Goal: Task Accomplishment & Management: Manage account settings

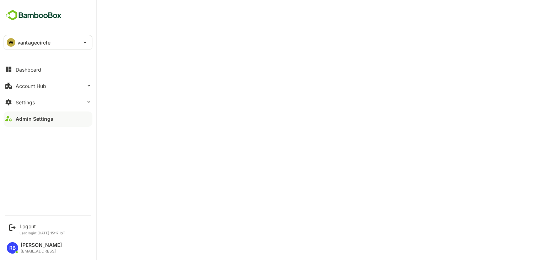
click at [63, 43] on div "VA vantagecircle" at bounding box center [44, 42] width 80 height 14
click at [161, 190] on div at bounding box center [273, 130] width 546 height 260
click at [27, 120] on div "Admin Settings" at bounding box center [35, 119] width 38 height 6
click at [42, 116] on div "Admin Settings" at bounding box center [35, 119] width 38 height 6
click at [24, 227] on div "Logout" at bounding box center [43, 226] width 46 height 6
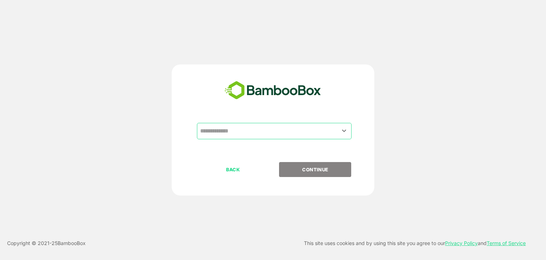
click at [262, 130] on input "text" at bounding box center [274, 131] width 152 height 14
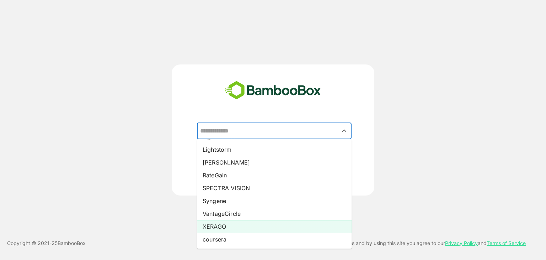
scroll to position [107, 0]
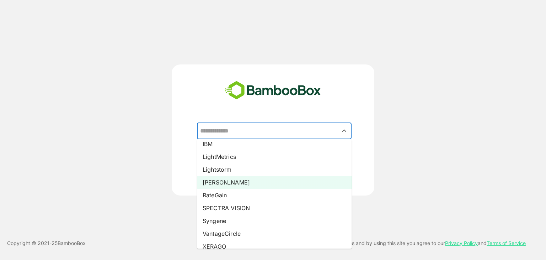
click at [232, 181] on li "[PERSON_NAME]" at bounding box center [274, 182] width 155 height 13
type input "*****"
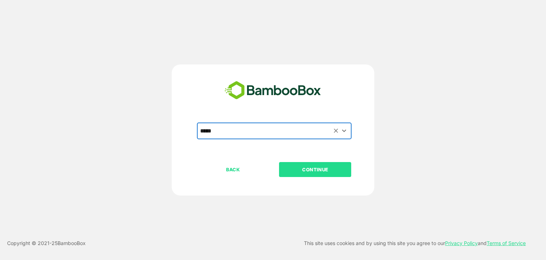
click at [319, 171] on p "CONTINUE" at bounding box center [315, 169] width 71 height 8
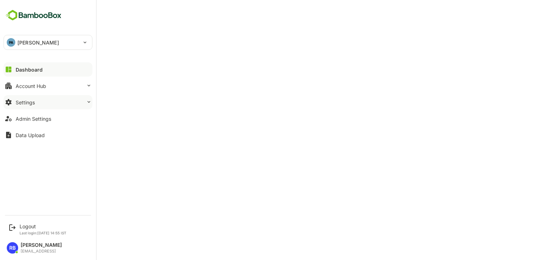
click at [75, 104] on button "Settings" at bounding box center [48, 102] width 89 height 14
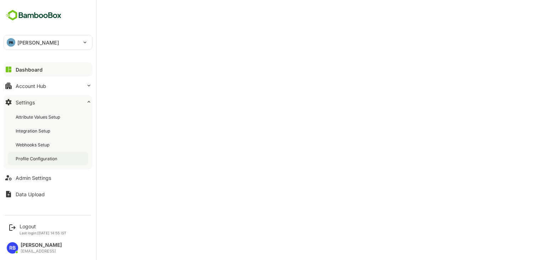
click at [48, 159] on div "Profile Configuration" at bounding box center [37, 158] width 43 height 6
click at [34, 177] on div "Admin Settings" at bounding box center [34, 178] width 36 height 6
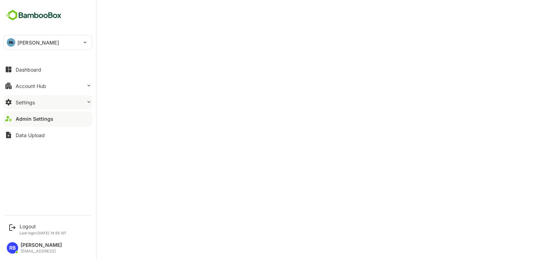
click at [52, 102] on button "Settings" at bounding box center [48, 102] width 89 height 14
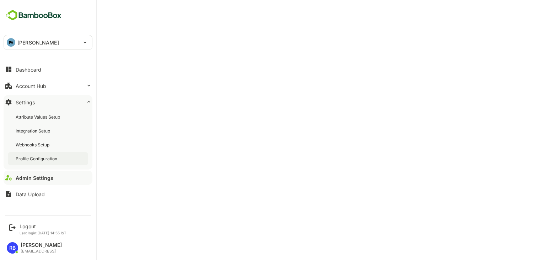
click at [44, 162] on div "Profile Configuration" at bounding box center [48, 158] width 80 height 13
click at [26, 226] on div "Logout" at bounding box center [43, 226] width 47 height 6
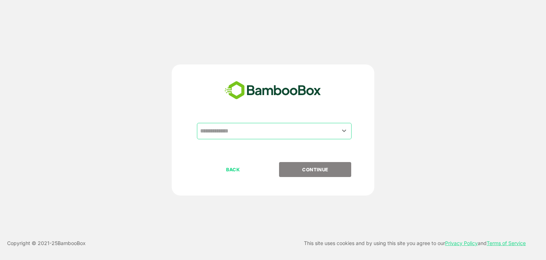
click at [282, 128] on input "text" at bounding box center [274, 131] width 152 height 14
click at [271, 136] on input "text" at bounding box center [274, 131] width 152 height 14
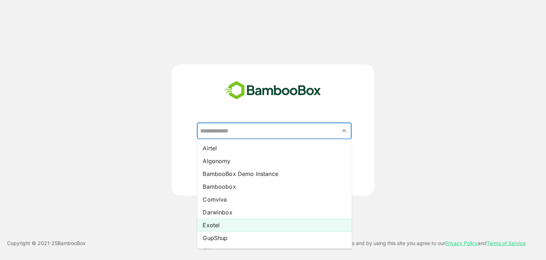
scroll to position [127, 0]
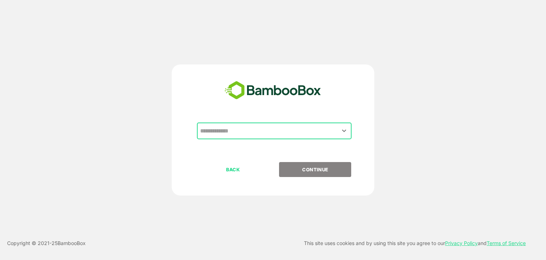
click at [268, 129] on input "text" at bounding box center [274, 131] width 152 height 14
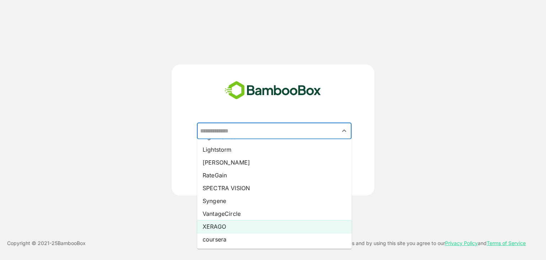
click at [235, 222] on li "XERAGO" at bounding box center [274, 226] width 155 height 13
type input "******"
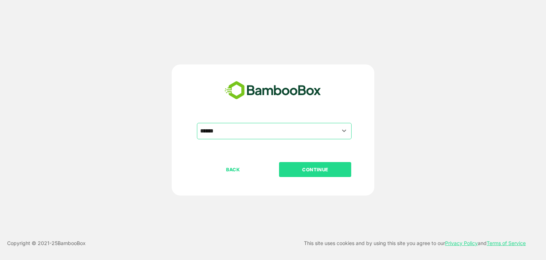
click at [336, 172] on p "CONTINUE" at bounding box center [315, 169] width 71 height 8
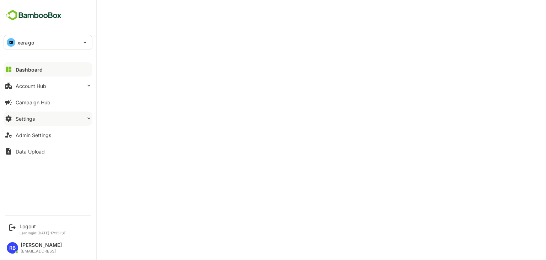
click at [65, 121] on button "Settings" at bounding box center [48, 118] width 89 height 14
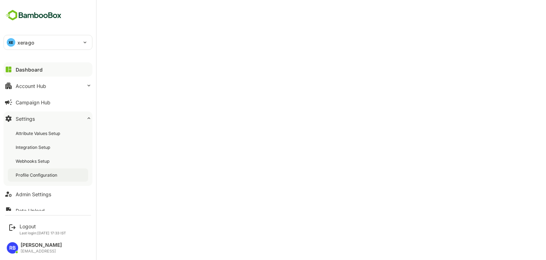
scroll to position [7, 0]
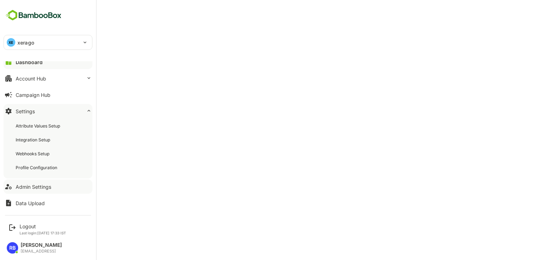
click at [41, 187] on div "Admin Settings" at bounding box center [34, 187] width 36 height 6
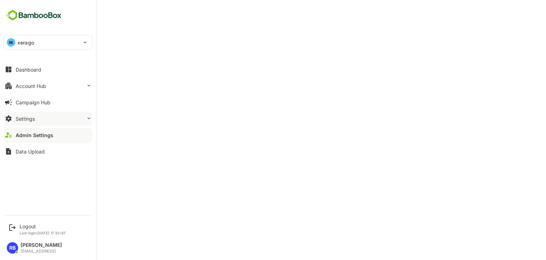
click at [53, 121] on button "Settings" at bounding box center [48, 118] width 89 height 14
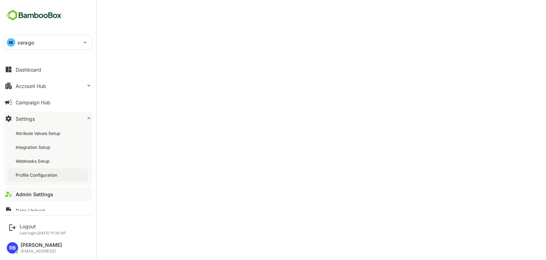
click at [42, 176] on div "Profile Configuration" at bounding box center [37, 175] width 43 height 6
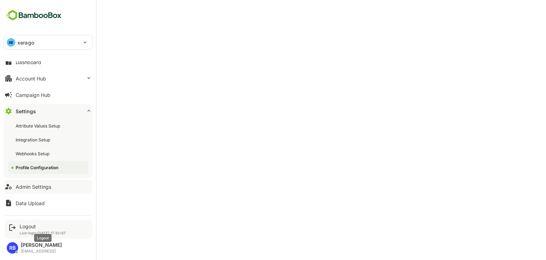
click at [34, 227] on div "Logout" at bounding box center [43, 226] width 47 height 6
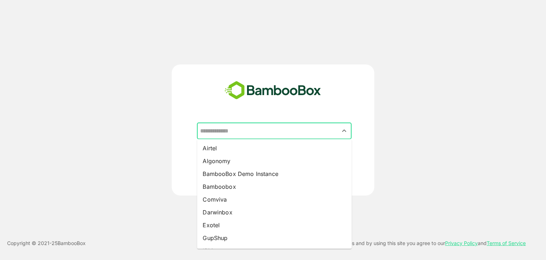
click at [272, 131] on input "text" at bounding box center [274, 131] width 152 height 14
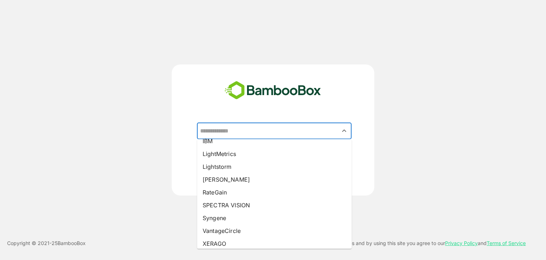
scroll to position [110, 0]
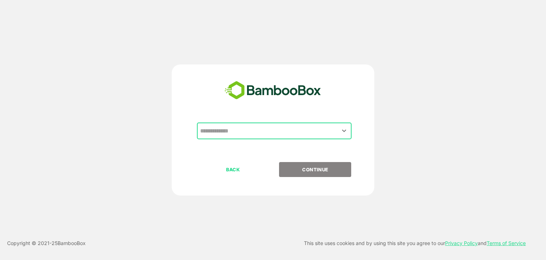
click at [259, 132] on input "text" at bounding box center [274, 131] width 152 height 14
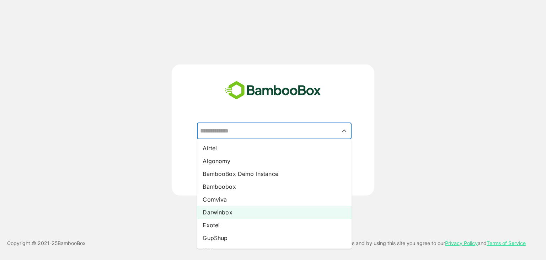
scroll to position [127, 0]
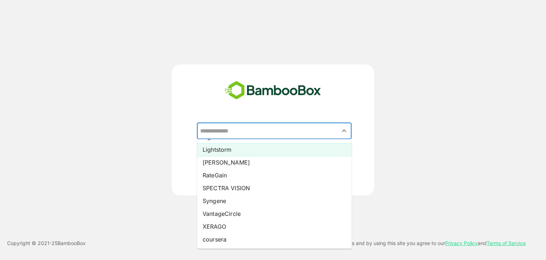
click at [245, 151] on li "Lightstorm" at bounding box center [274, 149] width 155 height 13
type input "**********"
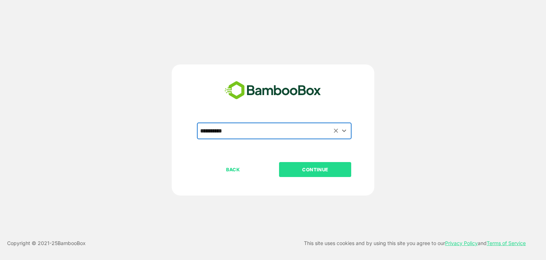
click at [333, 169] on p "CONTINUE" at bounding box center [315, 169] width 71 height 8
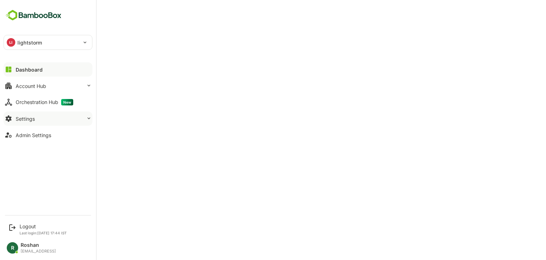
click at [47, 118] on button "Settings" at bounding box center [48, 118] width 89 height 14
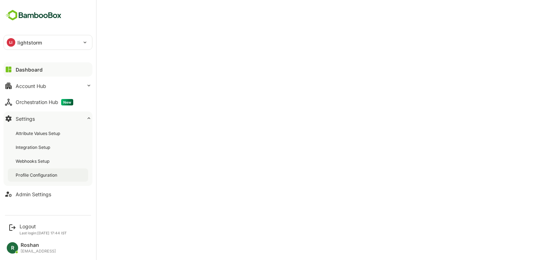
click at [41, 174] on div "Profile Configuration" at bounding box center [37, 175] width 43 height 6
click at [40, 195] on div "Admin Settings" at bounding box center [34, 194] width 36 height 6
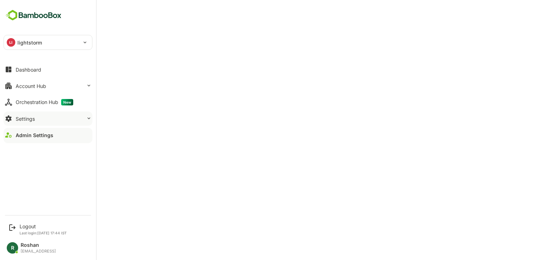
click at [32, 116] on div "Settings" at bounding box center [25, 119] width 19 height 6
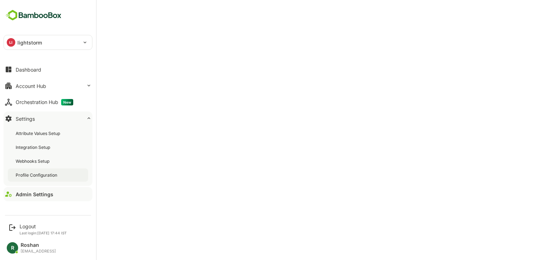
click at [29, 171] on div "Profile Configuration" at bounding box center [48, 174] width 80 height 13
click at [27, 224] on div "Logout" at bounding box center [43, 226] width 47 height 6
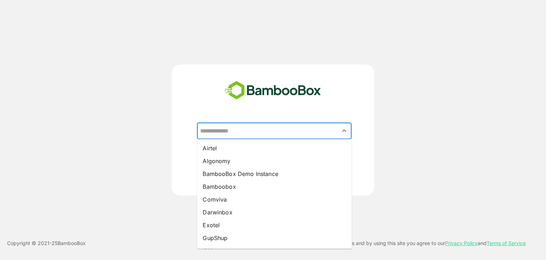
click at [270, 125] on input "text" at bounding box center [274, 131] width 152 height 14
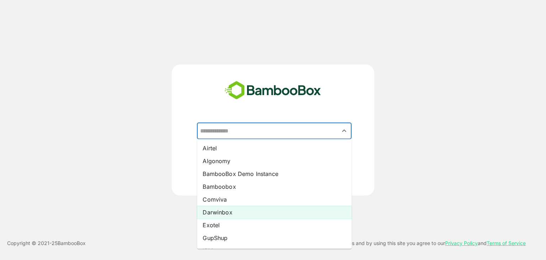
scroll to position [127, 0]
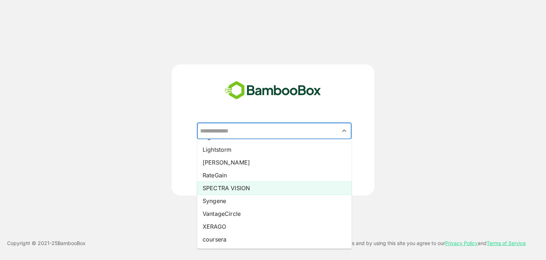
click at [235, 191] on li "SPECTRA VISION" at bounding box center [274, 187] width 155 height 13
type input "**********"
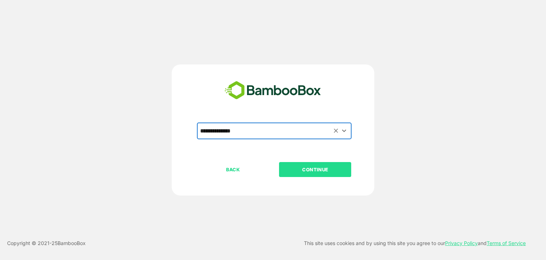
click at [325, 169] on p "CONTINUE" at bounding box center [315, 169] width 71 height 8
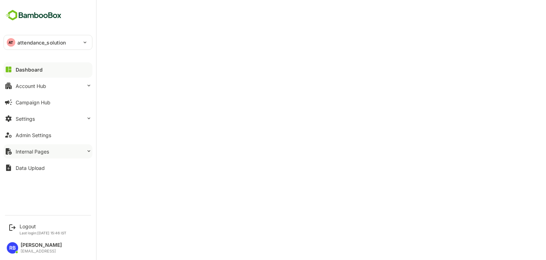
click at [47, 148] on div "Internal Pages" at bounding box center [32, 151] width 33 height 6
click at [58, 119] on button "Settings" at bounding box center [48, 118] width 89 height 14
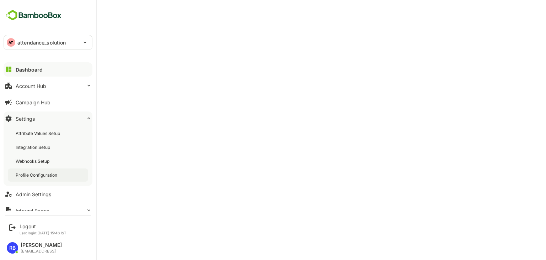
click at [45, 171] on div "Profile Configuration" at bounding box center [48, 174] width 80 height 13
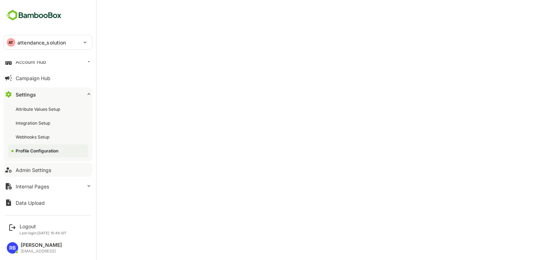
click at [44, 168] on div "Admin Settings" at bounding box center [34, 170] width 36 height 6
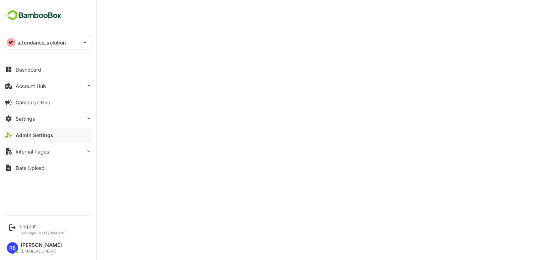
click at [43, 134] on div "Admin Settings" at bounding box center [35, 135] width 38 height 6
click at [27, 226] on div "Logout" at bounding box center [43, 226] width 47 height 6
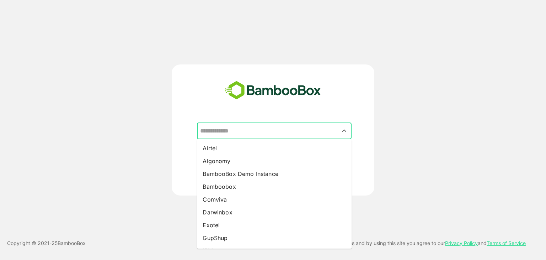
click at [261, 130] on input "text" at bounding box center [274, 131] width 152 height 14
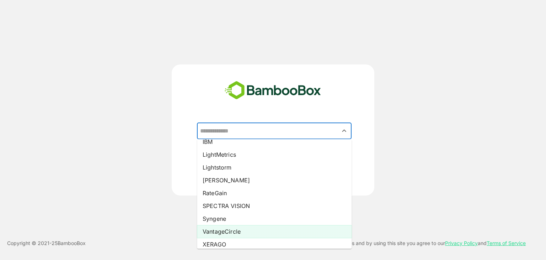
scroll to position [108, 0]
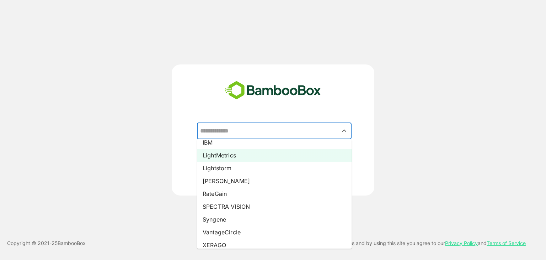
click at [245, 154] on li "LightMetrics" at bounding box center [274, 155] width 155 height 13
type input "**********"
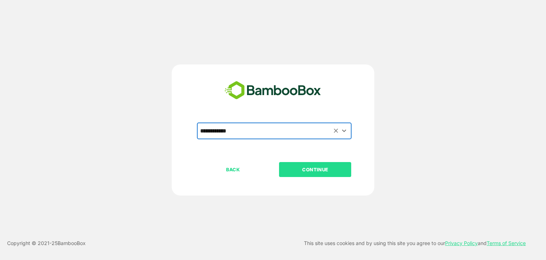
click at [318, 173] on p "CONTINUE" at bounding box center [315, 169] width 71 height 8
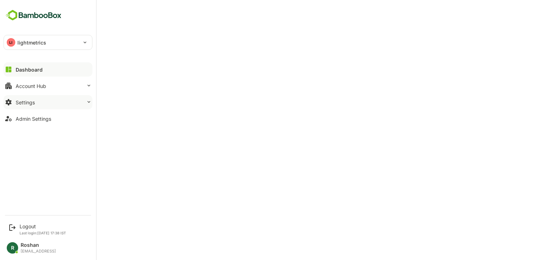
click at [51, 102] on button "Settings" at bounding box center [48, 102] width 89 height 14
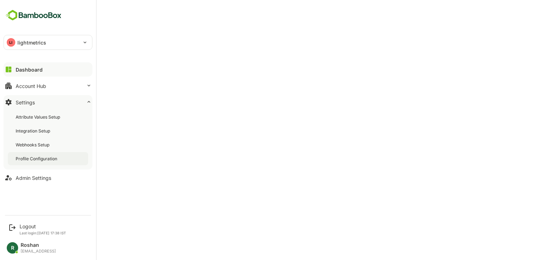
click at [55, 155] on div "Profile Configuration" at bounding box center [37, 158] width 43 height 6
click at [41, 179] on div "Admin Settings" at bounding box center [34, 178] width 36 height 6
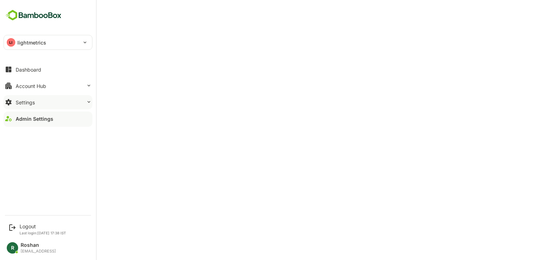
click at [42, 100] on button "Settings" at bounding box center [48, 102] width 89 height 14
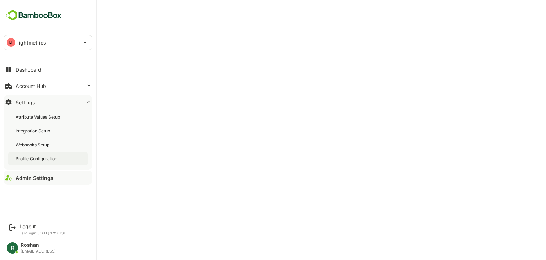
click at [37, 156] on div "Profile Configuration" at bounding box center [37, 158] width 43 height 6
click at [40, 225] on div "Logout" at bounding box center [43, 226] width 47 height 6
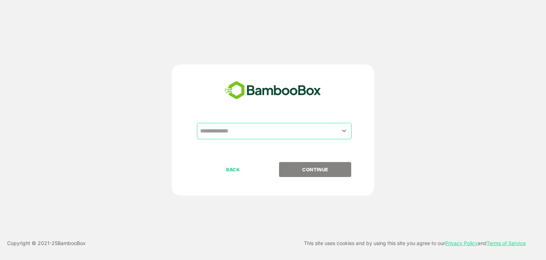
click at [267, 127] on input "text" at bounding box center [274, 131] width 152 height 14
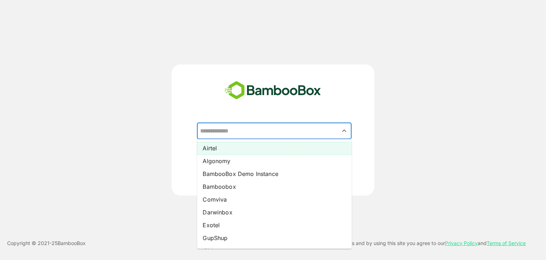
click at [249, 151] on li "Airtel" at bounding box center [274, 148] width 155 height 13
type input "******"
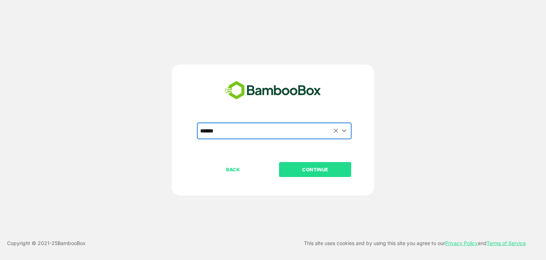
click at [317, 170] on p "CONTINUE" at bounding box center [315, 169] width 71 height 8
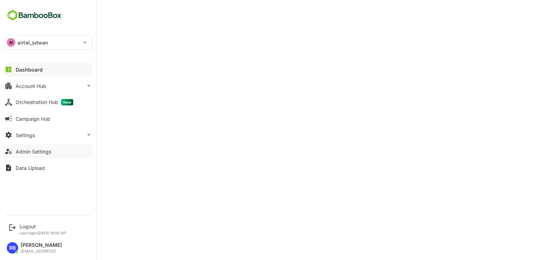
click at [54, 151] on button "Admin Settings" at bounding box center [48, 151] width 89 height 14
click at [35, 134] on button "Settings" at bounding box center [48, 135] width 89 height 14
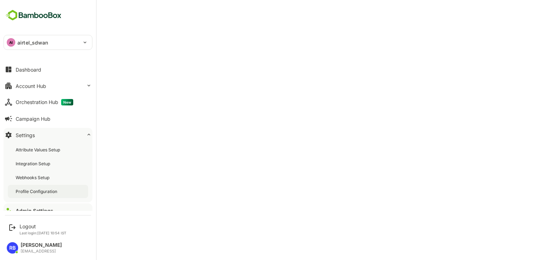
click at [41, 189] on div "Profile Configuration" at bounding box center [37, 191] width 43 height 6
click at [30, 227] on div "Logout" at bounding box center [43, 226] width 47 height 6
